Goal: Information Seeking & Learning: Learn about a topic

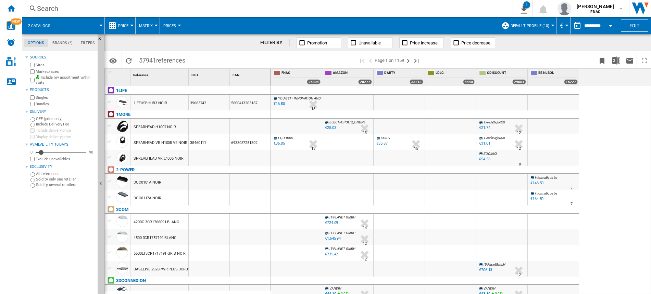
click at [126, 24] on span "Price" at bounding box center [123, 26] width 10 height 4
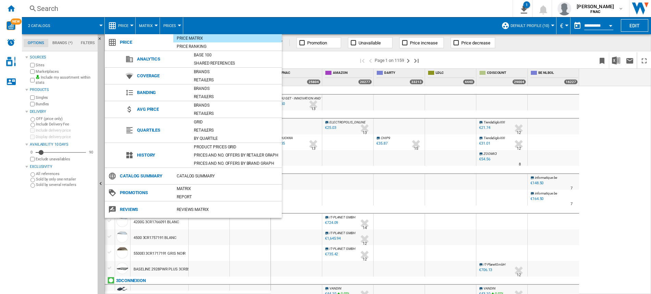
click at [622, 142] on md-backdrop at bounding box center [325, 147] width 651 height 294
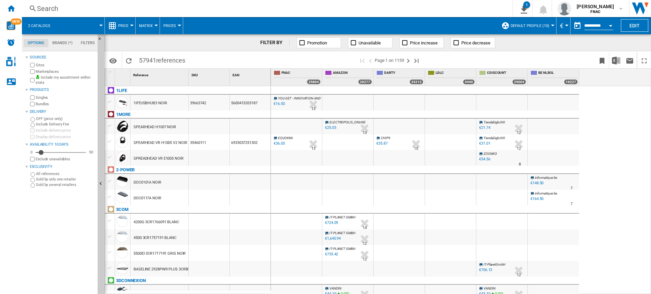
click at [125, 25] on span "Price" at bounding box center [123, 26] width 10 height 4
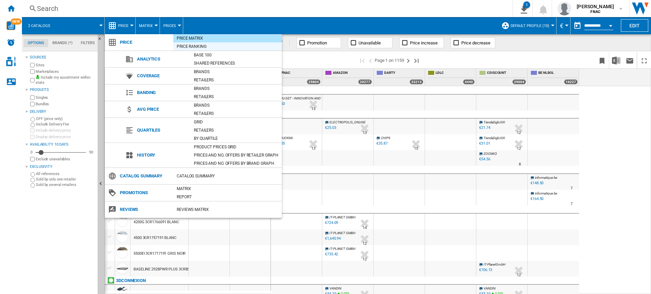
click at [193, 47] on div "Price Ranking" at bounding box center [227, 46] width 109 height 7
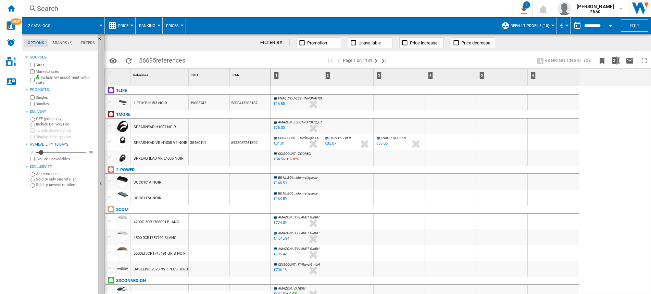
click at [131, 36] on div "FILTER BY Promotion Unavailable Price increase Price decrease" at bounding box center [377, 42] width 546 height 17
click at [128, 28] on button "Price" at bounding box center [125, 25] width 14 height 17
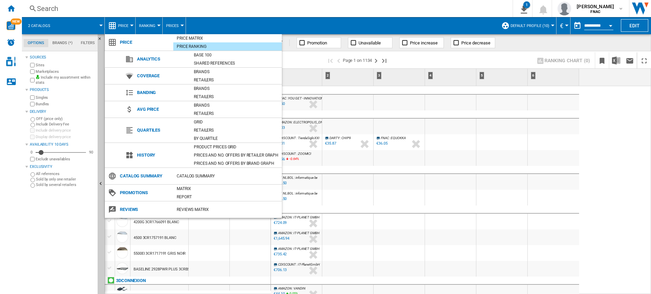
click at [291, 19] on md-backdrop at bounding box center [325, 147] width 651 height 294
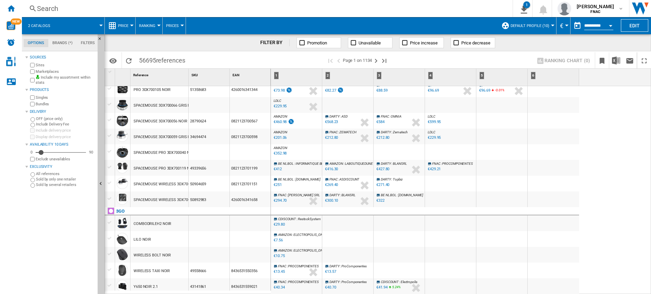
scroll to position [424, 0]
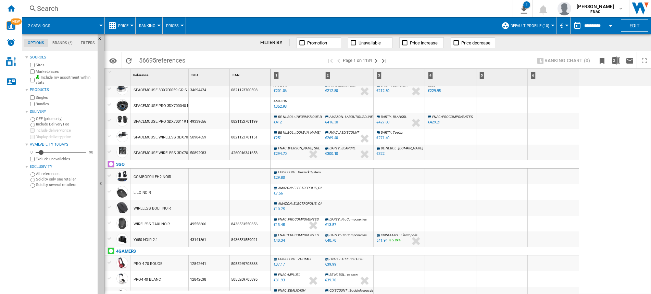
click at [527, 28] on button "Default profile (10)" at bounding box center [531, 25] width 42 height 17
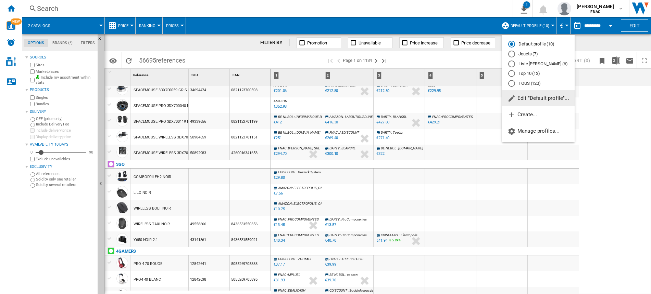
click at [527, 99] on span "Edit "Default profile"..." at bounding box center [538, 98] width 62 height 6
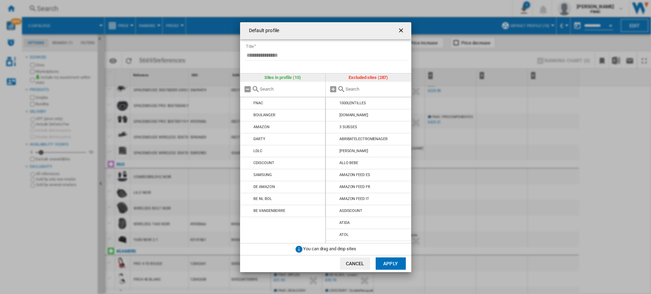
click at [402, 28] on ng-md-icon "getI18NText('BUTTONS.CLOSE_DIALOG')" at bounding box center [401, 31] width 8 height 8
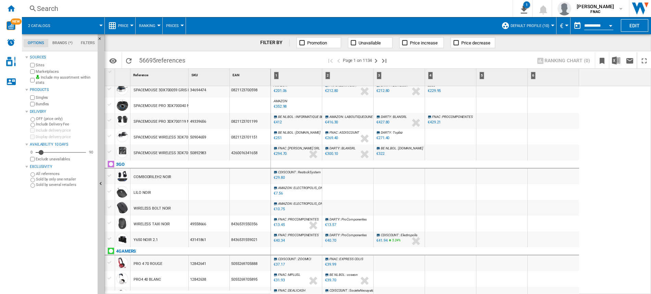
click at [528, 18] on button "Default profile (10)" at bounding box center [531, 25] width 42 height 17
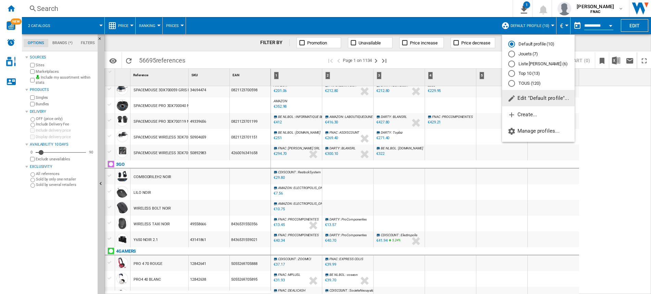
click at [624, 122] on md-backdrop at bounding box center [325, 147] width 651 height 294
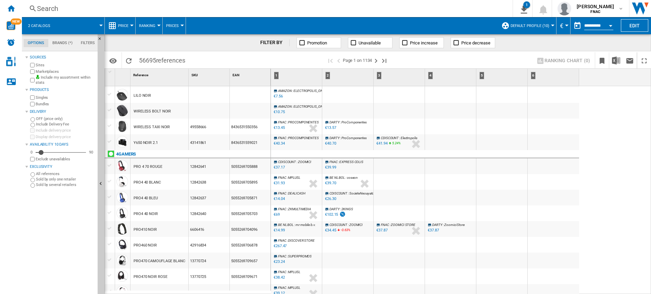
scroll to position [0, 0]
click at [469, 230] on div "[PERSON_NAME] : Zoomici Store 0.0 % €37.87 % N/A [PERSON_NAME] : Zoomici Store" at bounding box center [450, 231] width 48 height 16
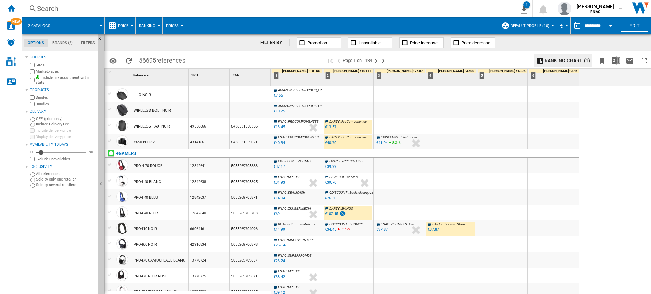
click at [469, 230] on div "[PERSON_NAME] : Zoomici Store 0.0 % €37.87 % N/A [PERSON_NAME] : Zoomici Store" at bounding box center [450, 231] width 48 height 16
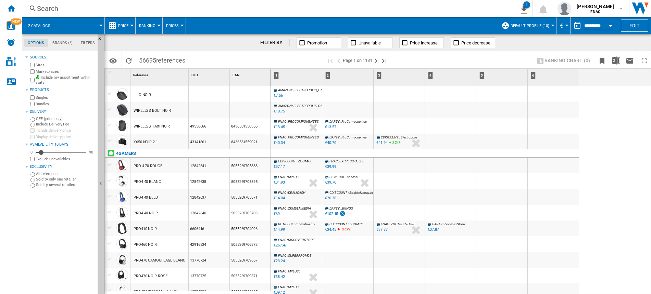
click at [310, 112] on div "AMAZON : ELECTROPOLIS_ONLINE -1.0 % €10.75 % N/A AMAZON : ELECTROPOLIS_ONLINE" at bounding box center [296, 112] width 48 height 16
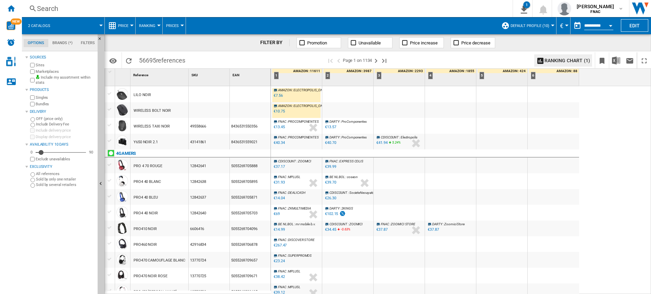
click at [309, 112] on div "AMAZON : ELECTROPOLIS_ONLINE -1.0 % €10.75 % N/A AMAZON : ELECTROPOLIS_ONLINE" at bounding box center [296, 112] width 48 height 16
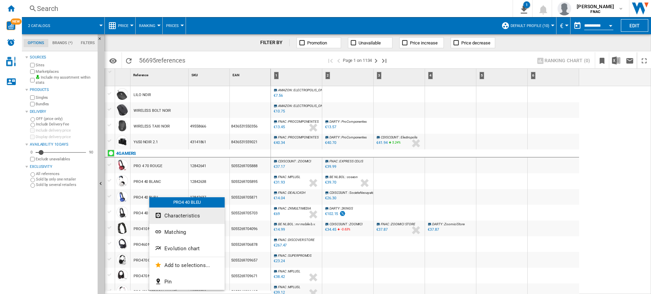
click at [173, 213] on span "Characteristics" at bounding box center [182, 216] width 36 height 6
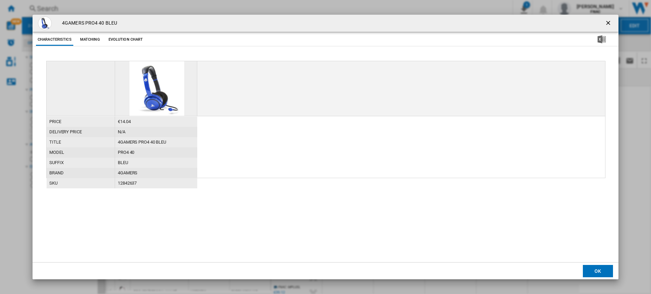
click at [91, 47] on div "Characteristics Matching Evolution chart" at bounding box center [326, 39] width 586 height 15
click at [89, 39] on button "Matching" at bounding box center [90, 40] width 30 height 12
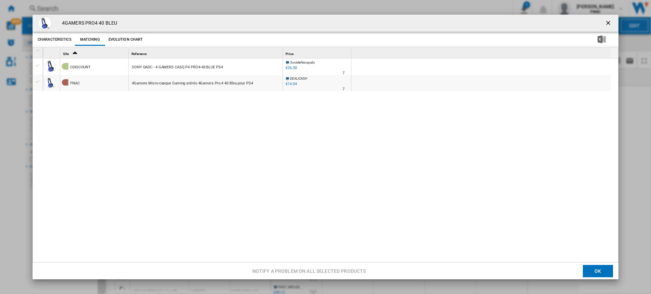
click at [605, 23] on ng-md-icon "getI18NText('BUTTONS.CLOSE_DIALOG')" at bounding box center [609, 24] width 8 height 8
